Goal: Task Accomplishment & Management: Manage account settings

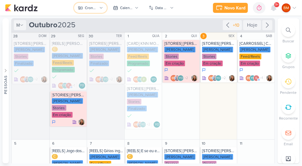
click at [102, 8] on icon at bounding box center [101, 7] width 3 height 1
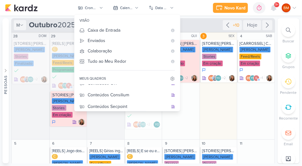
click at [216, 65] on div "Em criação" at bounding box center [212, 64] width 21 height 6
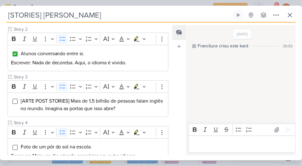
scroll to position [180, 0]
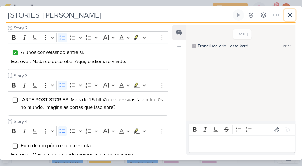
click at [287, 13] on icon at bounding box center [290, 15] width 8 height 8
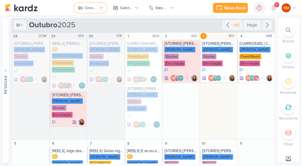
click at [99, 10] on button "Cronograma [PERSON_NAME]" at bounding box center [90, 8] width 33 height 10
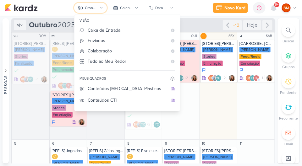
scroll to position [13, 0]
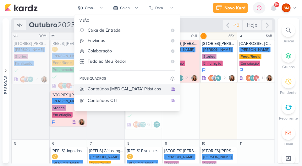
click at [136, 94] on button "Conteúdos [MEDICAL_DATA] Plásticos" at bounding box center [126, 89] width 105 height 12
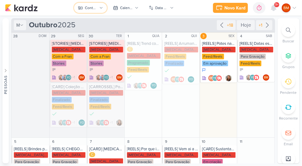
click at [96, 4] on button "Conteúdos [MEDICAL_DATA] Plásticos" at bounding box center [90, 8] width 33 height 10
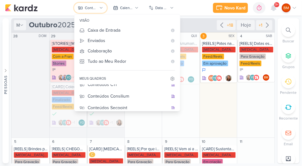
scroll to position [30, 0]
click at [131, 89] on button "Conteúdos CTI" at bounding box center [126, 84] width 105 height 12
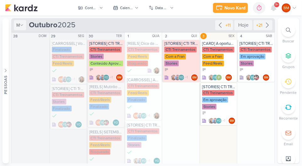
click at [219, 98] on div "Em aprovação" at bounding box center [215, 100] width 26 height 6
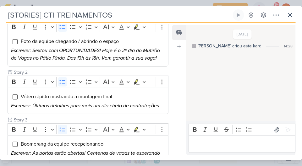
scroll to position [133, 0]
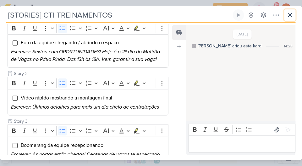
click at [288, 10] on button at bounding box center [289, 14] width 11 height 11
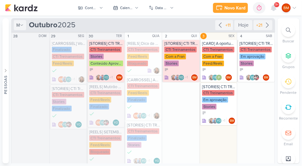
click at [218, 54] on div "Com a Fran" at bounding box center [213, 57] width 22 height 6
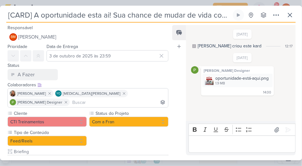
click at [235, 81] on div "oportunidade-está-aqui.png" at bounding box center [241, 78] width 53 height 7
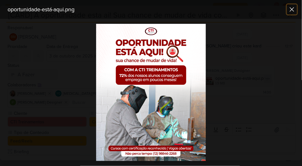
click at [287, 8] on button at bounding box center [292, 9] width 10 height 10
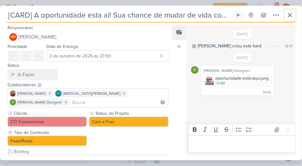
click at [286, 13] on icon at bounding box center [290, 15] width 8 height 8
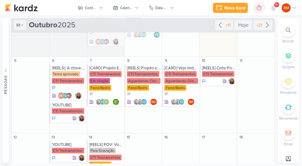
scroll to position [130, 0]
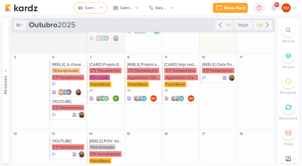
click at [99, 11] on button "Conteúdos CTI" at bounding box center [90, 8] width 33 height 10
